Goal: Task Accomplishment & Management: Manage account settings

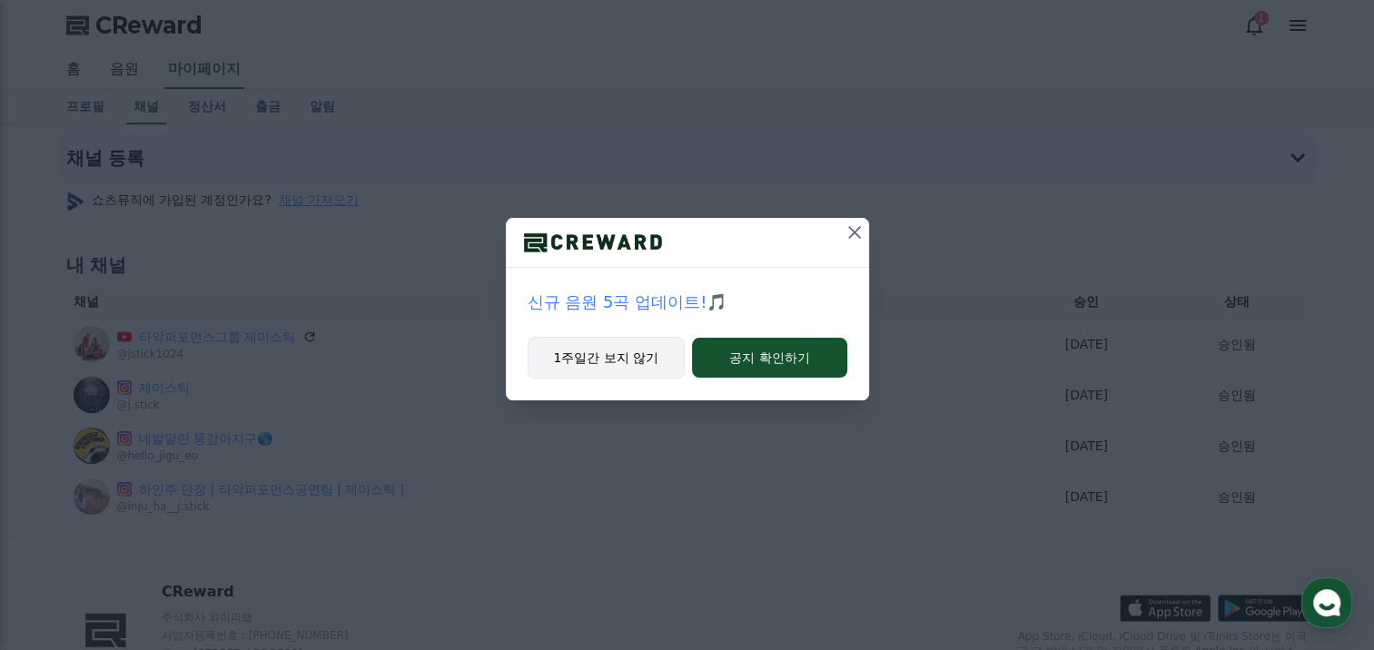
click at [666, 352] on button "1주일간 보지 않기" at bounding box center [607, 358] width 158 height 42
click at [856, 243] on button at bounding box center [854, 232] width 29 height 29
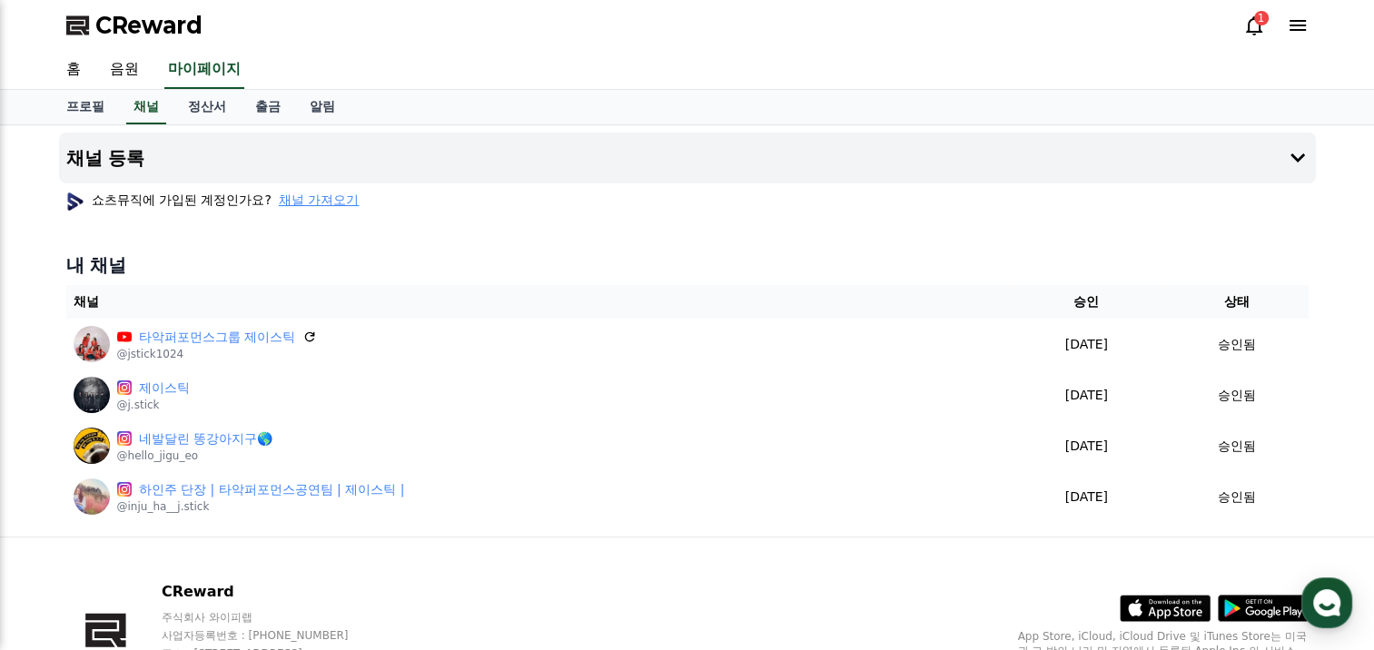
click at [333, 200] on span "채널 가져오기" at bounding box center [319, 200] width 80 height 18
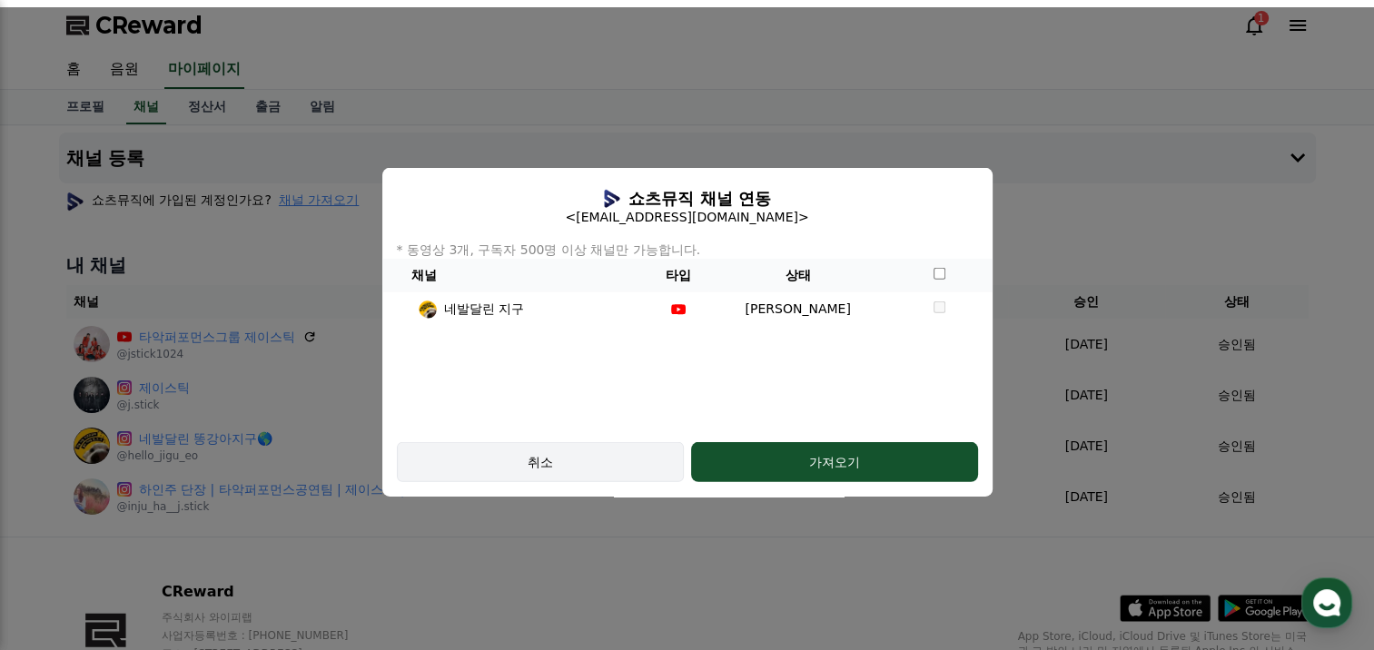
click at [578, 460] on div "취소" at bounding box center [540, 462] width 234 height 18
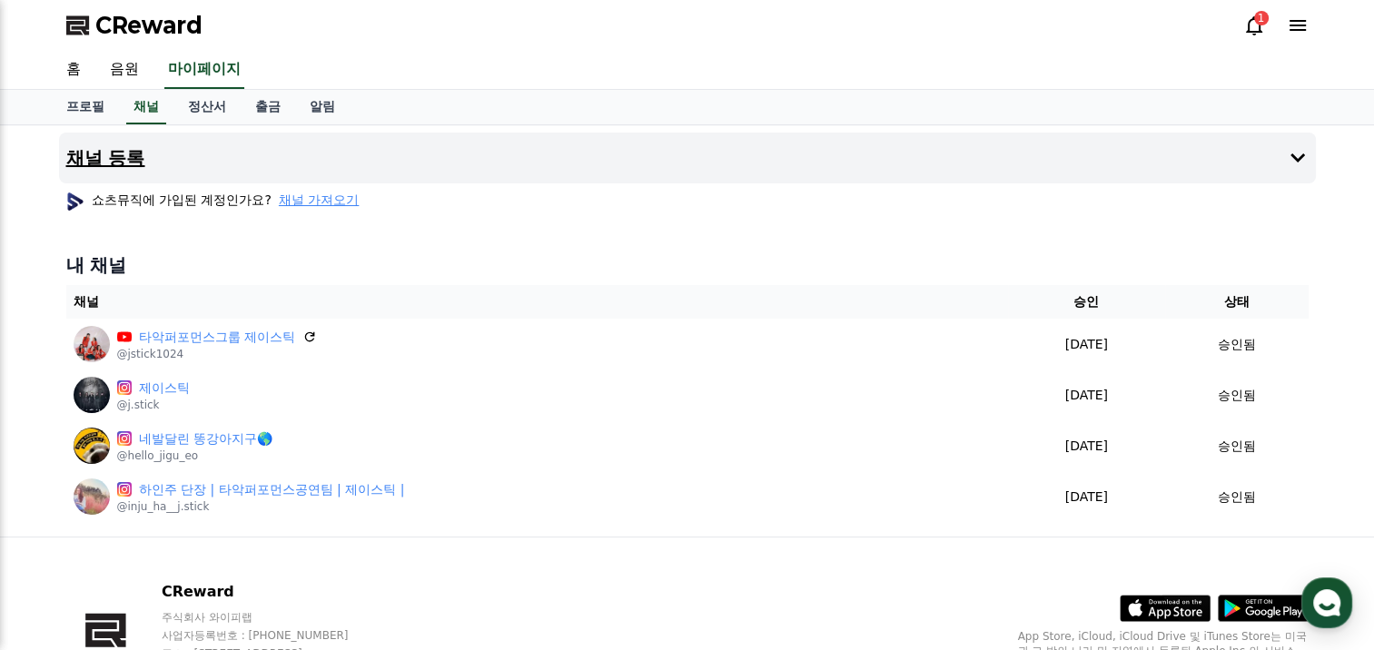
click at [1291, 158] on icon at bounding box center [1298, 158] width 22 height 22
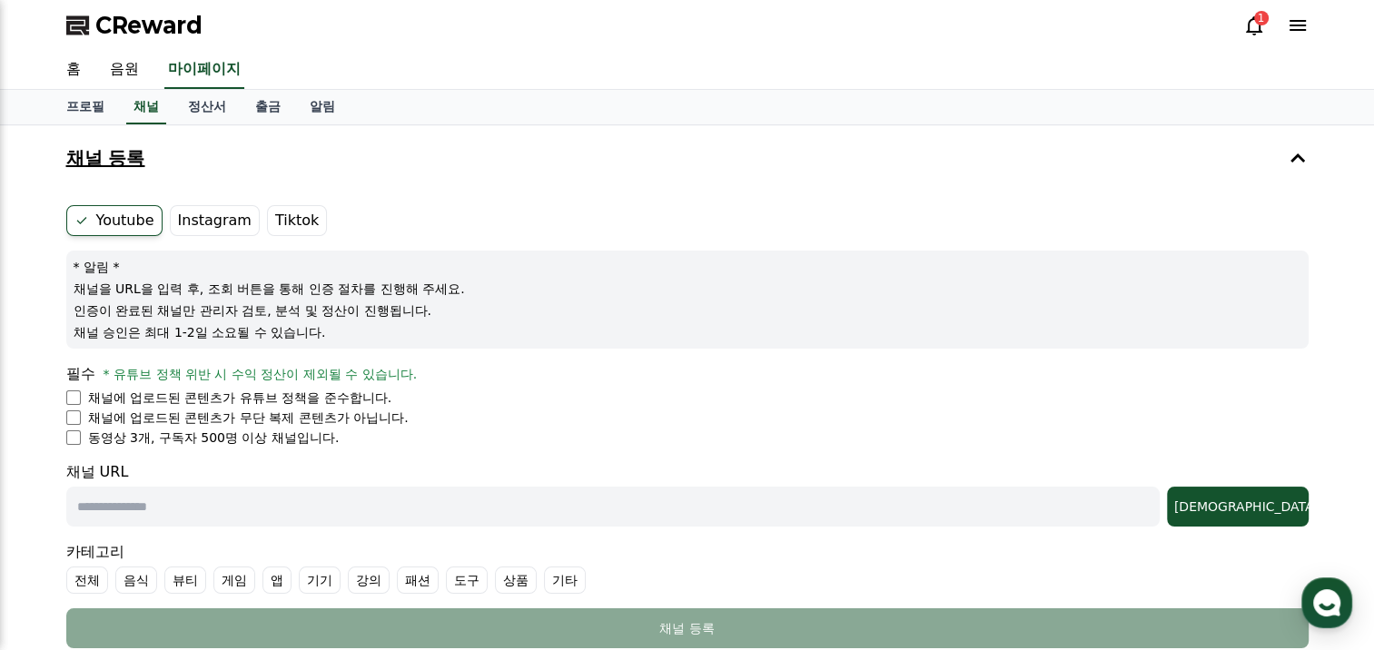
click at [216, 214] on label "Instagram" at bounding box center [215, 220] width 90 height 31
drag, startPoint x: 216, startPoint y: 214, endPoint x: 208, endPoint y: 223, distance: 12.2
click at [208, 223] on label "Instagram" at bounding box center [215, 220] width 90 height 31
drag, startPoint x: 208, startPoint y: 223, endPoint x: 356, endPoint y: 191, distance: 151.6
click at [356, 191] on div "채널 등록 Youtube Instagram Tiktok * 알림 * 채널을 URL을 입력 후, 조회 버튼을 통해 인증 절차를 진행해 주세요. …" at bounding box center [687, 394] width 1257 height 523
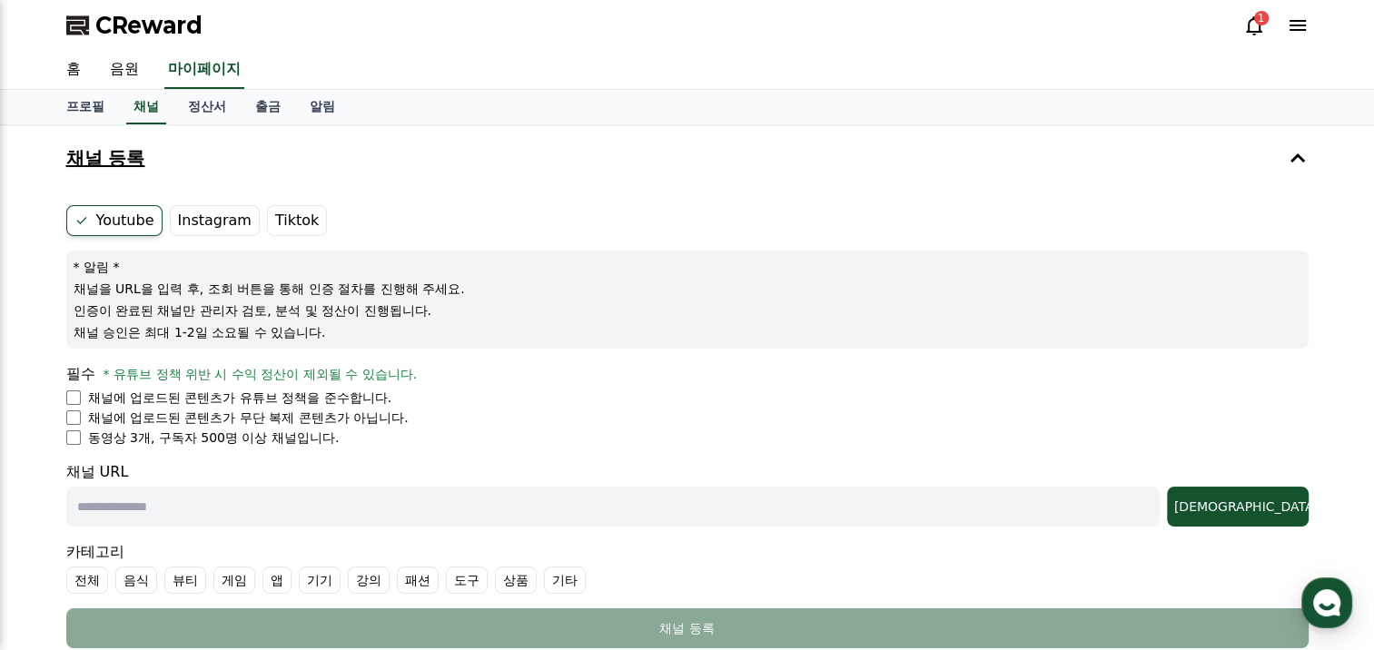
click at [209, 228] on label "Instagram" at bounding box center [215, 220] width 90 height 31
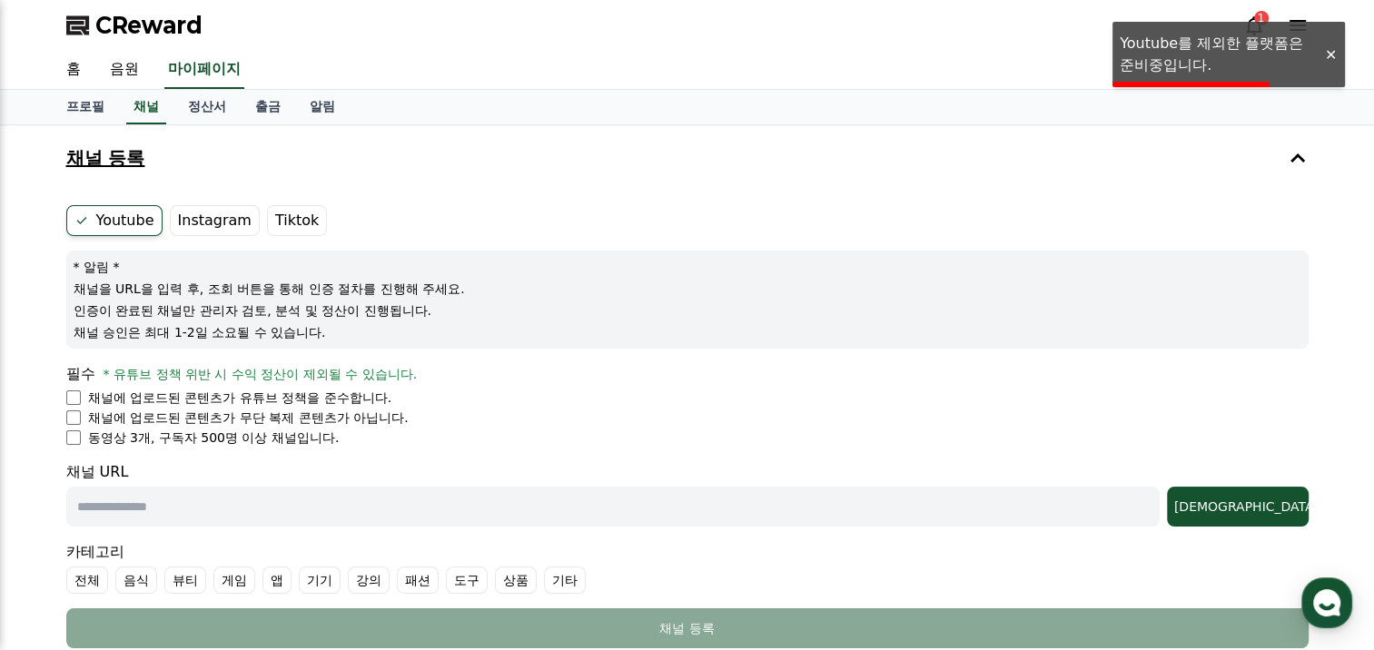
click at [209, 229] on label "Instagram" at bounding box center [215, 220] width 90 height 31
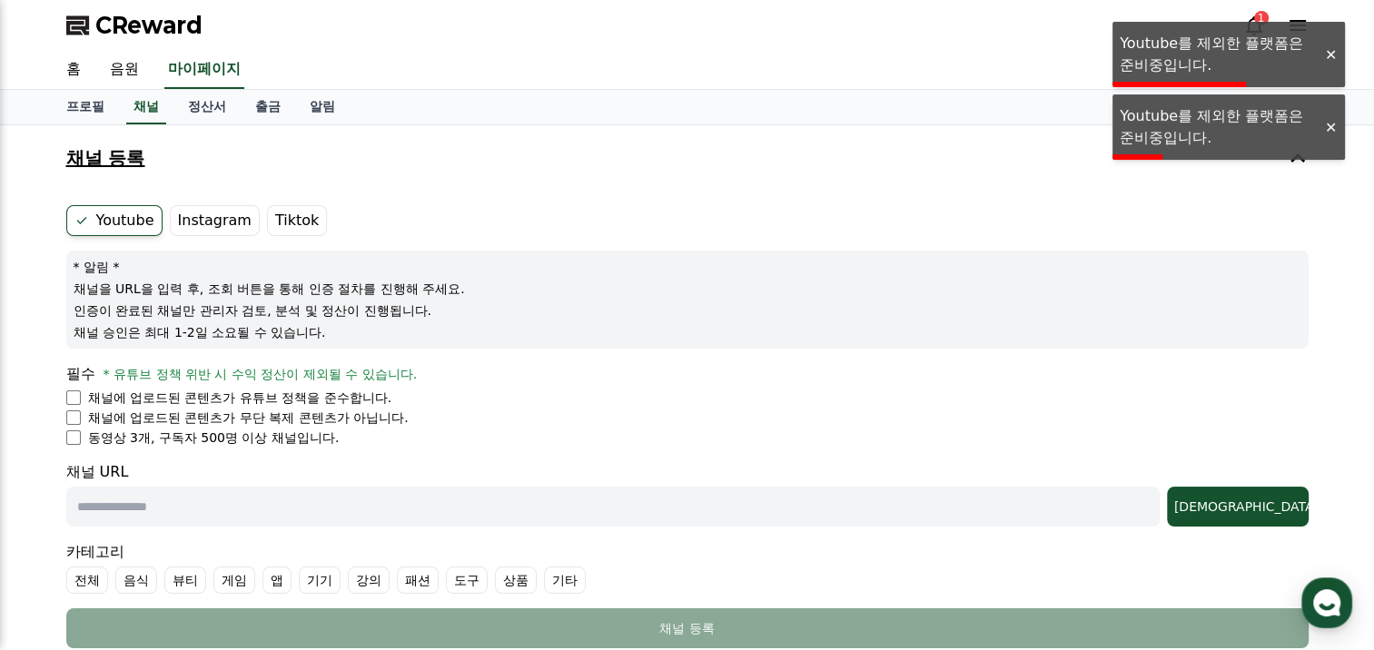
click at [95, 212] on label "Youtube" at bounding box center [114, 220] width 96 height 31
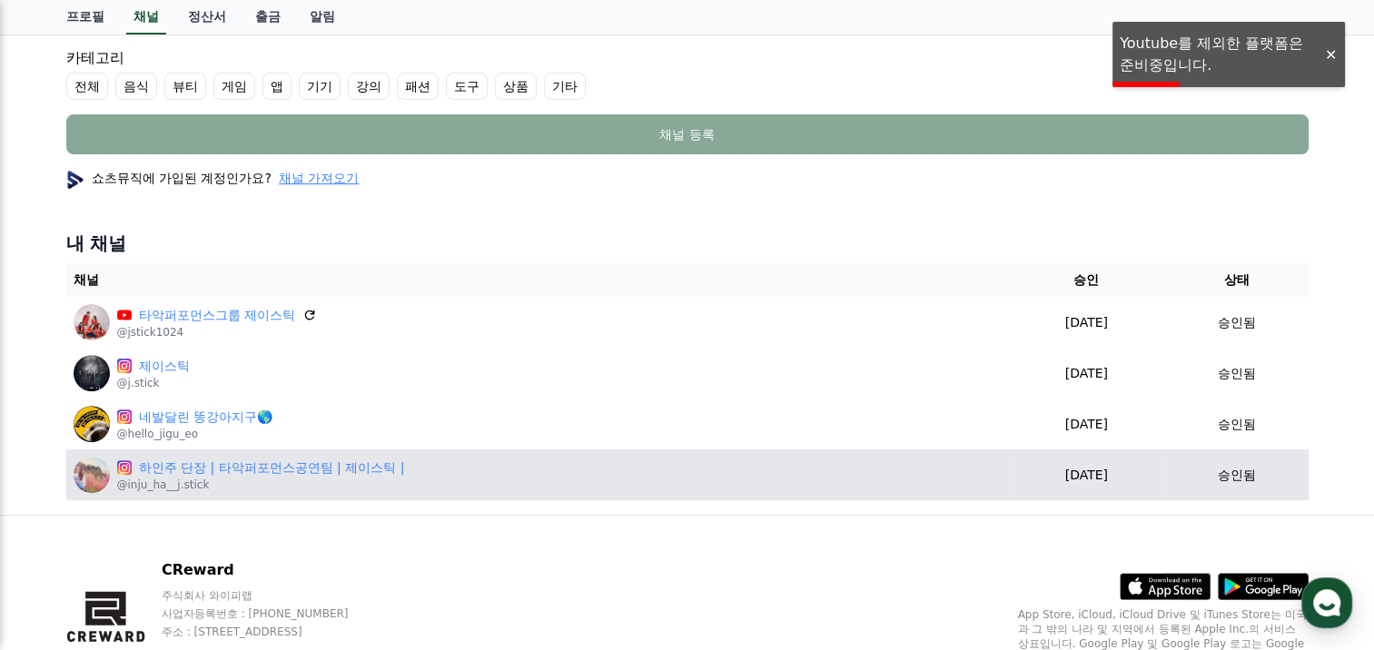
scroll to position [582, 0]
